Goal: Task Accomplishment & Management: Manage account settings

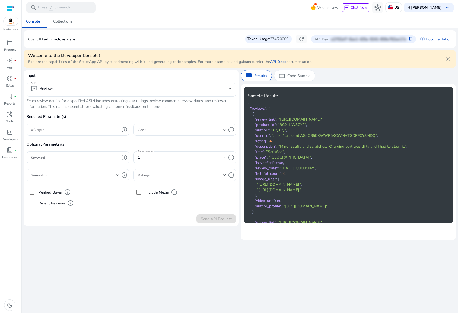
drag, startPoint x: 304, startPoint y: 293, endPoint x: 261, endPoint y: 241, distance: 67.5
click at [303, 293] on div "We are getting things ready for you... Console Collections Client ID admin-clov…" at bounding box center [240, 164] width 432 height 298
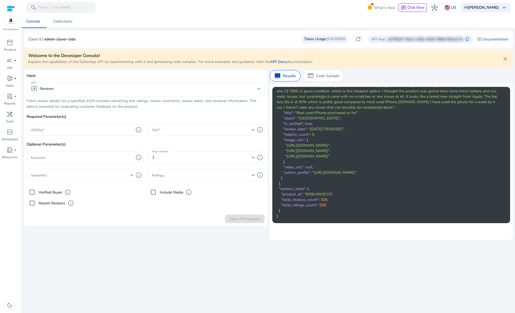
scroll to position [1038, 0]
drag, startPoint x: 351, startPoint y: 38, endPoint x: 362, endPoint y: 38, distance: 10.9
click at [352, 38] on button "refresh" at bounding box center [357, 39] width 11 height 9
click at [358, 39] on span "refresh" at bounding box center [358, 39] width 7 height 7
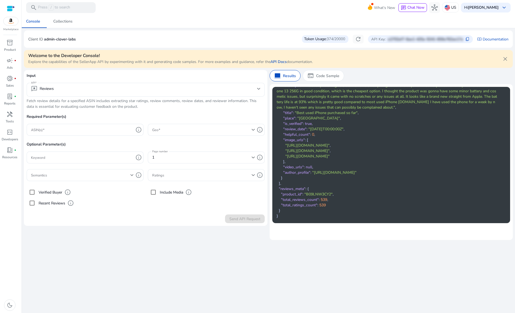
click at [204, 43] on mat-card "Client ID admin-clover-labs Token Usage: 374/20000 refresh API Key: e2702af7-6a…" at bounding box center [268, 38] width 488 height 17
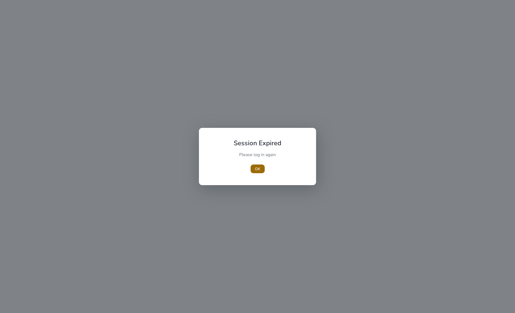
click at [261, 170] on span "button" at bounding box center [257, 168] width 14 height 13
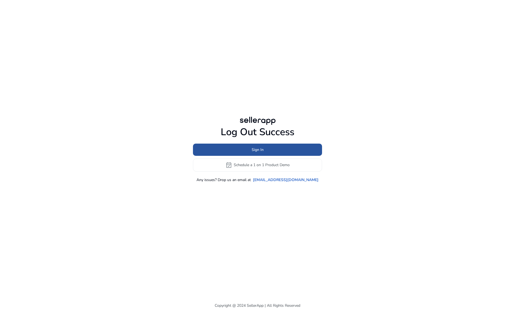
click at [223, 150] on span at bounding box center [257, 149] width 129 height 13
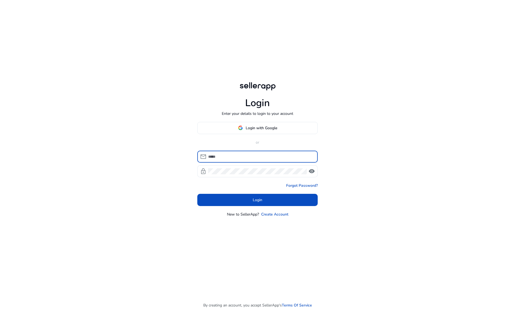
click at [220, 159] on input at bounding box center [260, 157] width 105 height 6
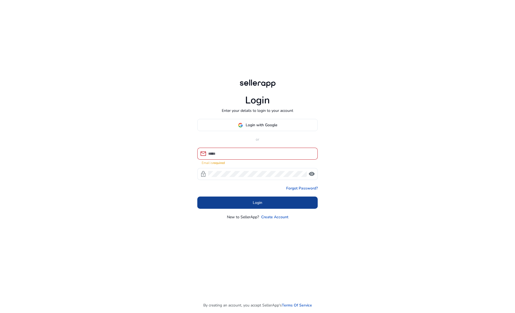
type input "**********"
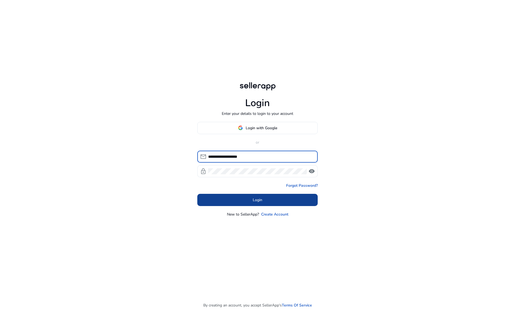
click at [268, 202] on span at bounding box center [257, 199] width 120 height 13
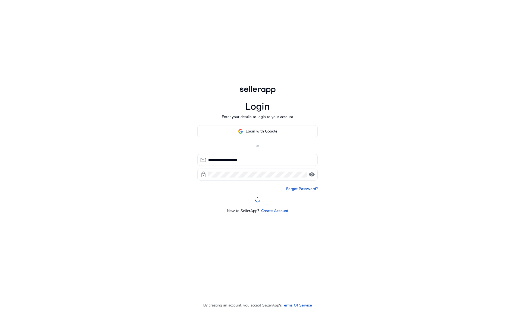
click at [162, 127] on div "**********" at bounding box center [257, 156] width 515 height 313
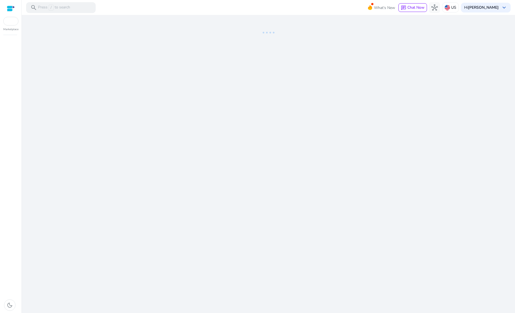
click at [104, 127] on div "We are getting things ready for you..." at bounding box center [268, 164] width 488 height 298
drag, startPoint x: 93, startPoint y: 105, endPoint x: 38, endPoint y: 14, distance: 106.2
click at [93, 104] on div "We are getting things ready for you..." at bounding box center [268, 164] width 488 height 298
